Goal: Transaction & Acquisition: Purchase product/service

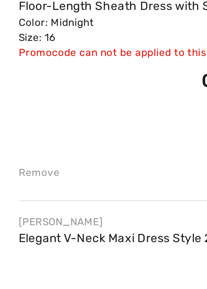
scroll to position [85, 0]
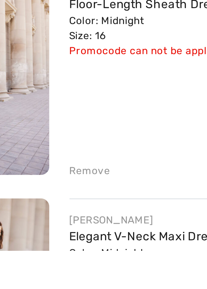
click at [64, 262] on div "Remove" at bounding box center [68, 260] width 15 height 5
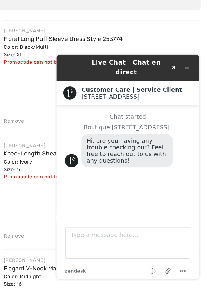
scroll to position [14, 0]
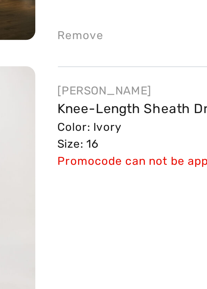
scroll to position [14, 0]
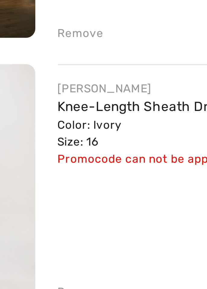
click at [66, 192] on div "Color: Ivory Size: 16" at bounding box center [102, 197] width 82 height 11
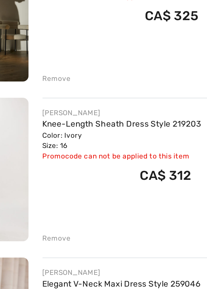
click at [66, 190] on link "Knee-Length Sheath Dress Style 219203" at bounding box center [102, 188] width 82 height 5
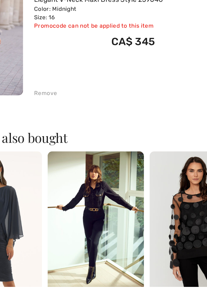
checkbox input "true"
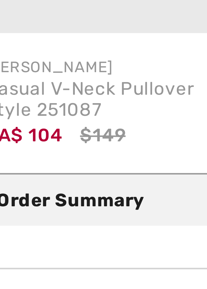
scroll to position [320, 0]
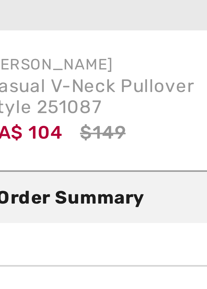
click at [21, 187] on div "Order Summary Details" at bounding box center [106, 188] width 190 height 5
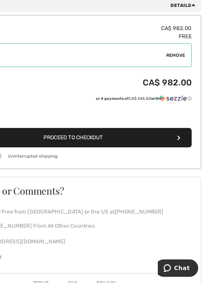
scroll to position [442, 0]
